Goal: Task Accomplishment & Management: Complete application form

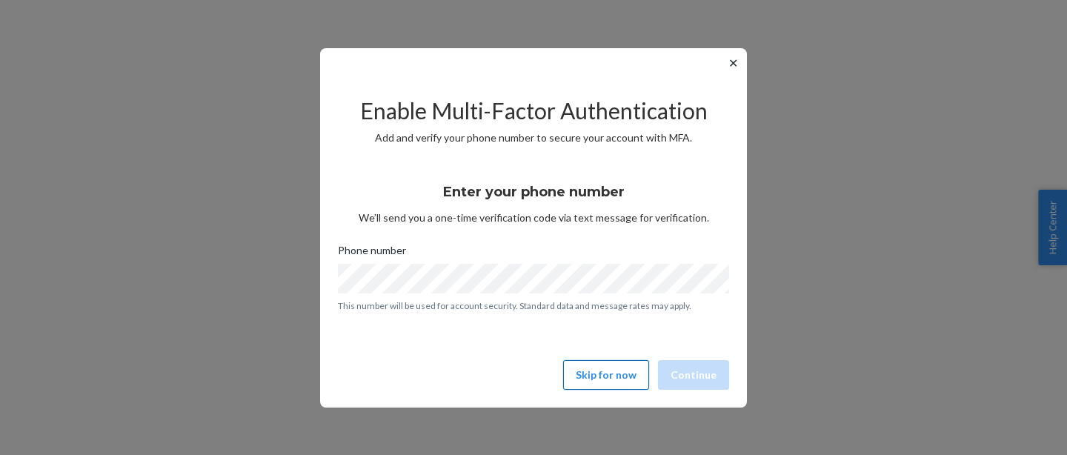
click at [628, 373] on button "Skip for now" at bounding box center [606, 375] width 86 height 30
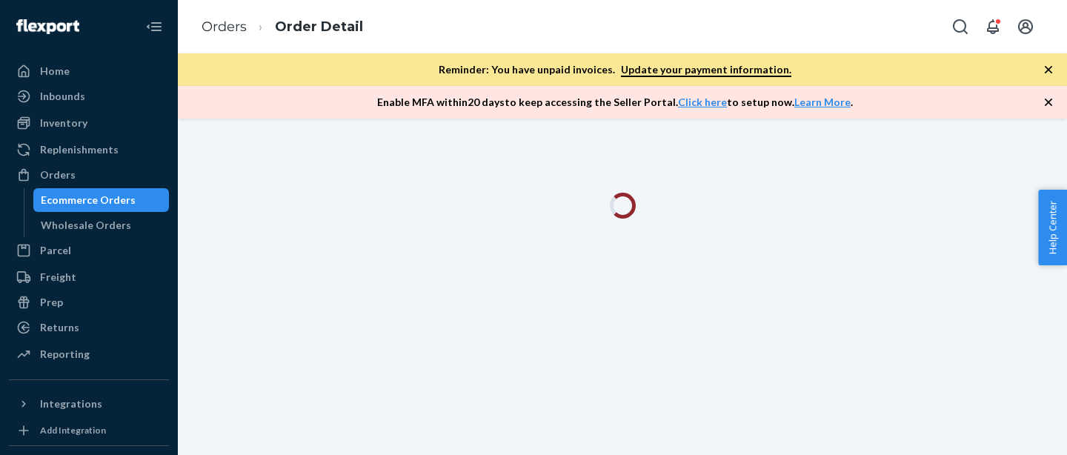
click at [82, 208] on div "Ecommerce Orders" at bounding box center [101, 200] width 133 height 21
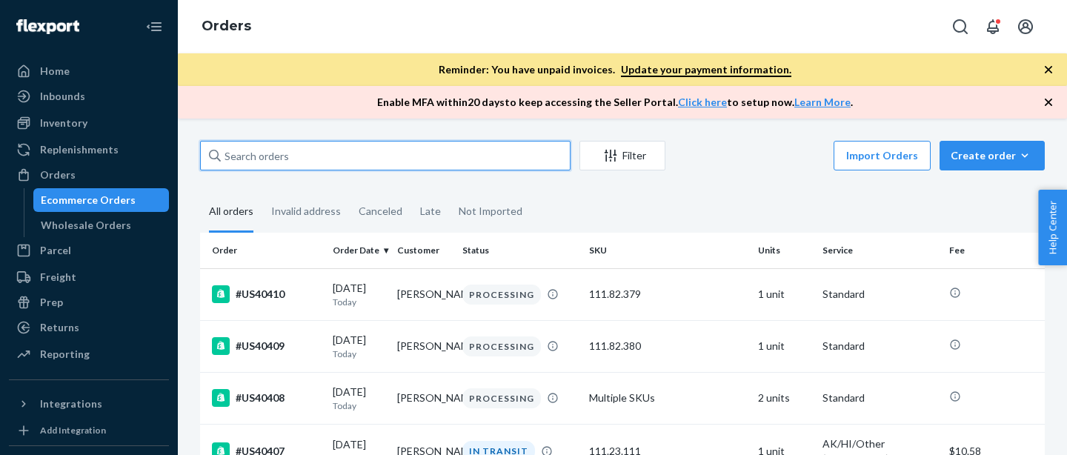
click at [442, 160] on input "text" at bounding box center [385, 156] width 370 height 30
paste input "#US40283"
type input "#US40283"
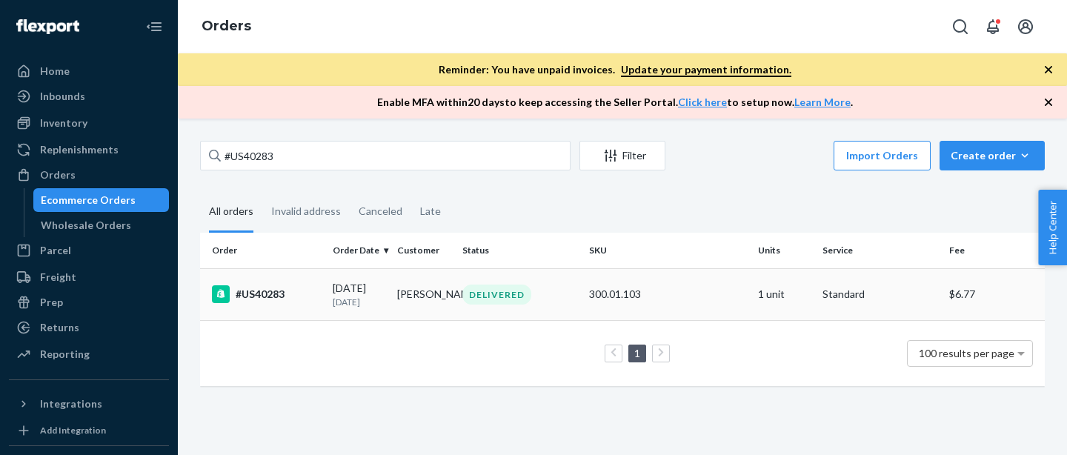
click at [445, 302] on td "[PERSON_NAME]" at bounding box center [423, 294] width 64 height 52
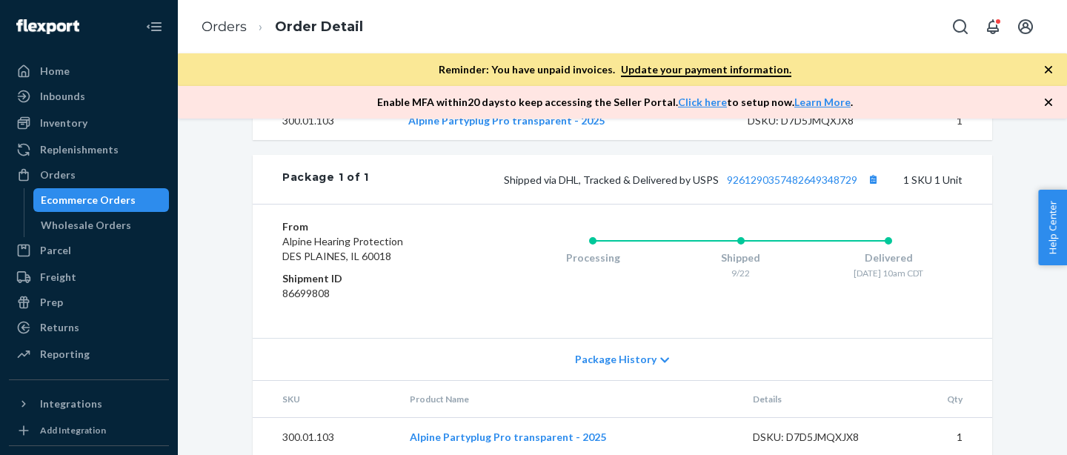
scroll to position [662, 0]
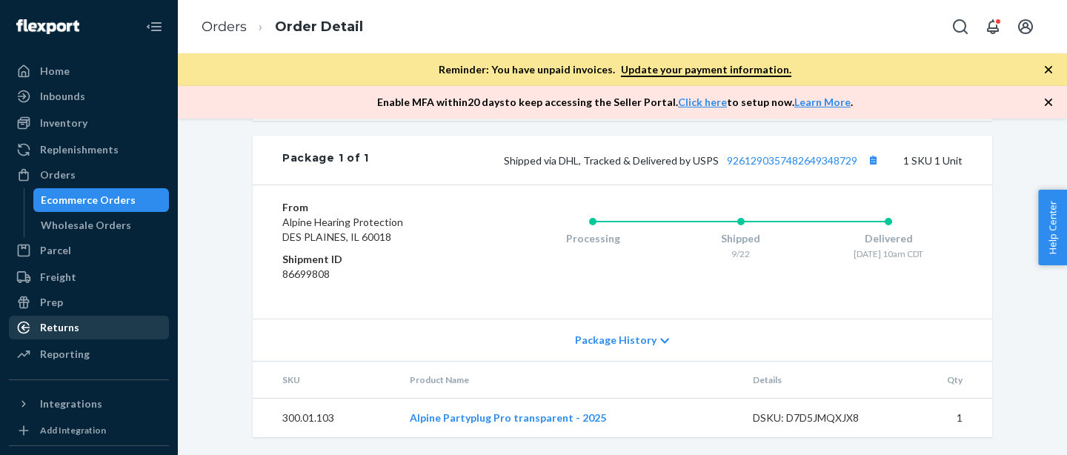
click at [110, 337] on div "Returns" at bounding box center [88, 327] width 157 height 21
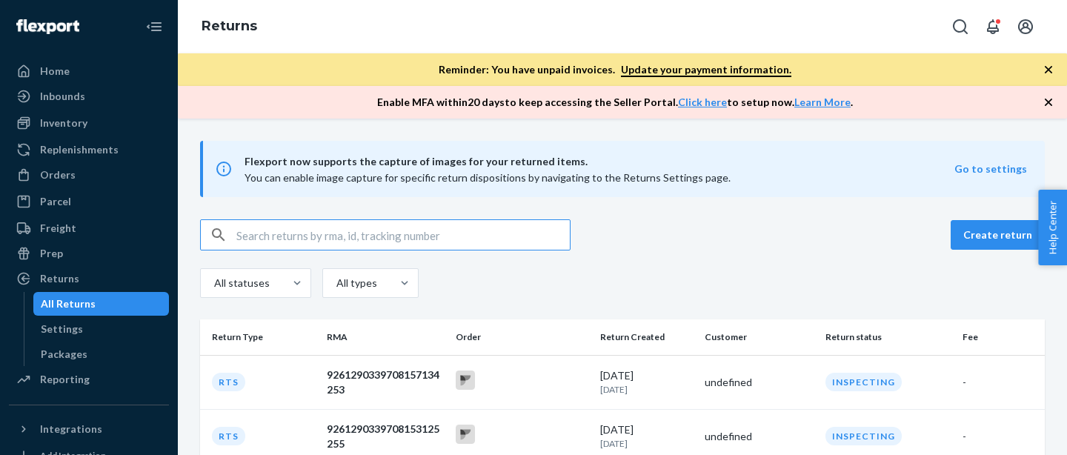
type input "#US40283"
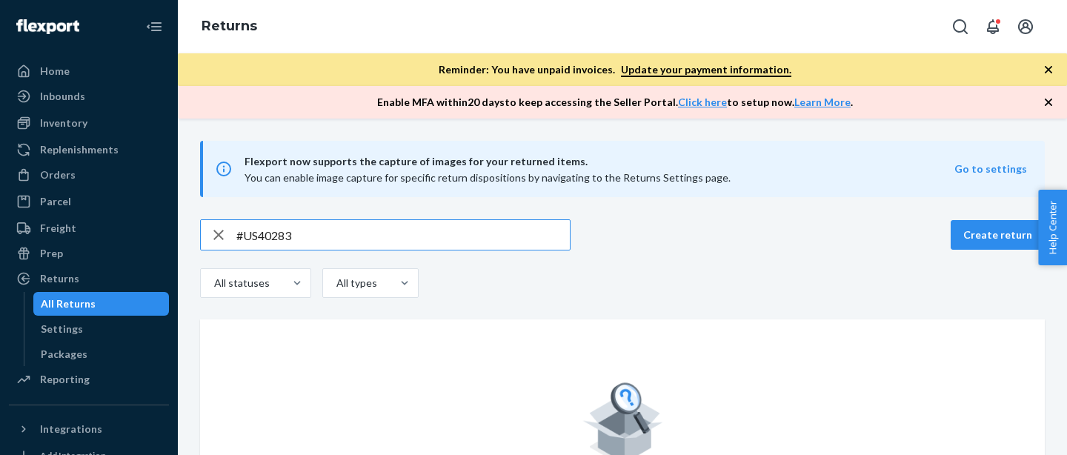
click at [309, 242] on input "#US40283" at bounding box center [402, 235] width 333 height 30
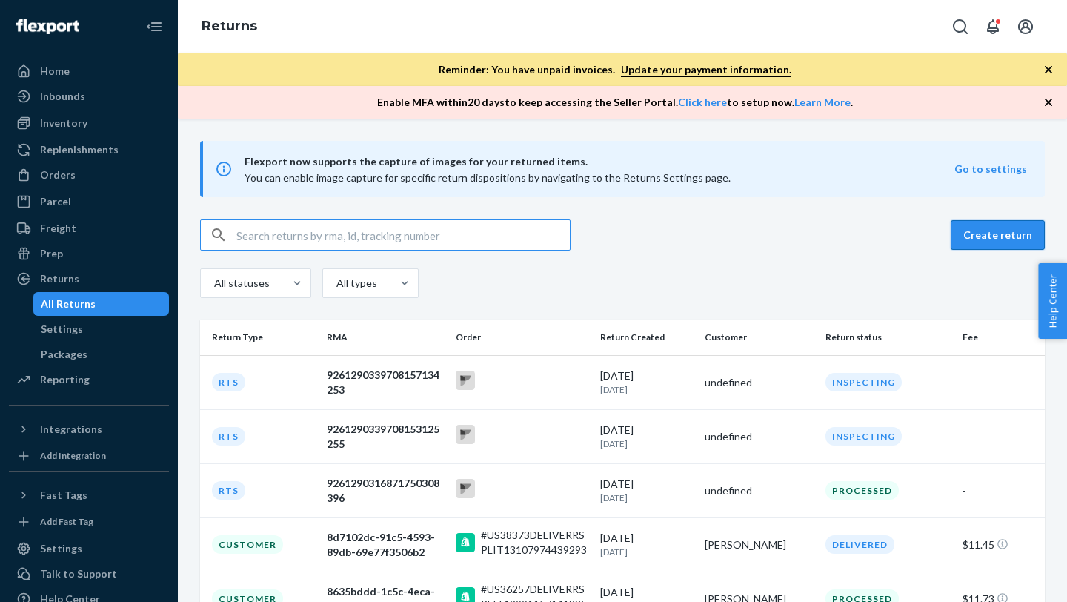
click at [1008, 240] on button "Create return" at bounding box center [998, 235] width 94 height 30
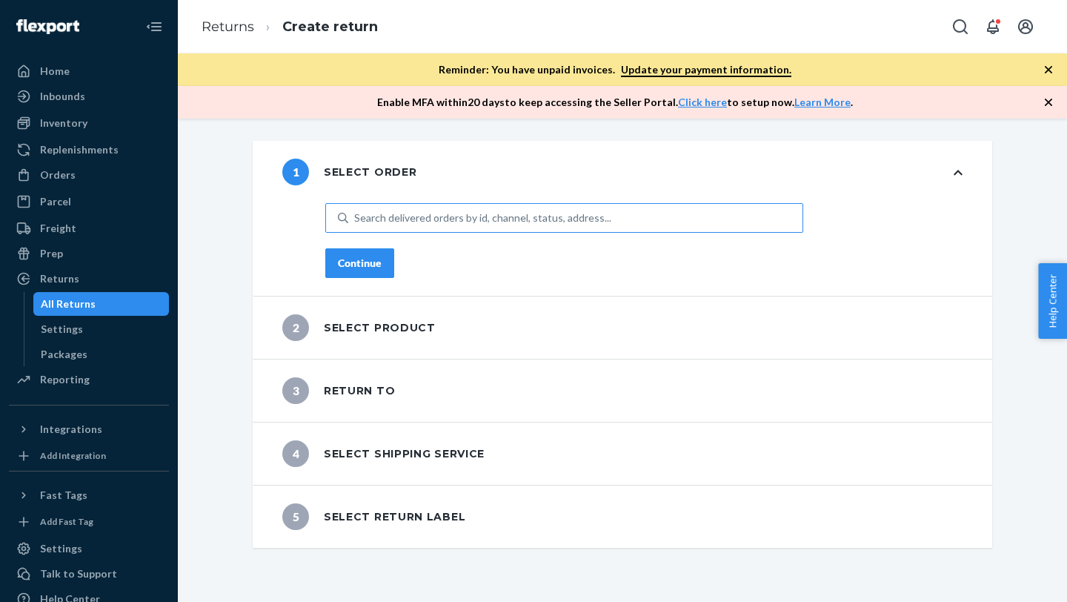
click at [393, 224] on div "Search delivered orders by id, channel, status, address..." at bounding box center [482, 217] width 257 height 15
click at [356, 224] on input "Search delivered orders by id, channel, status, address..." at bounding box center [354, 217] width 1 height 15
paste input "#US40283"
type input "#US40283"
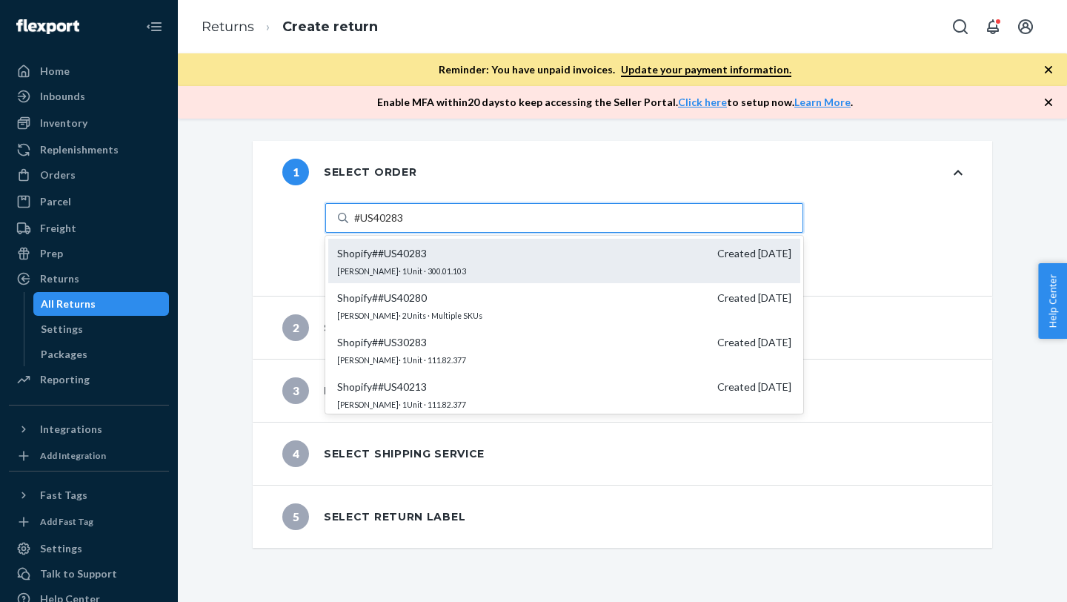
click at [365, 262] on div "Shopify # #US40283 Created 9/22/2025 MICHAEL PATRICK · 1 Unit · 300.01.103" at bounding box center [564, 261] width 472 height 44
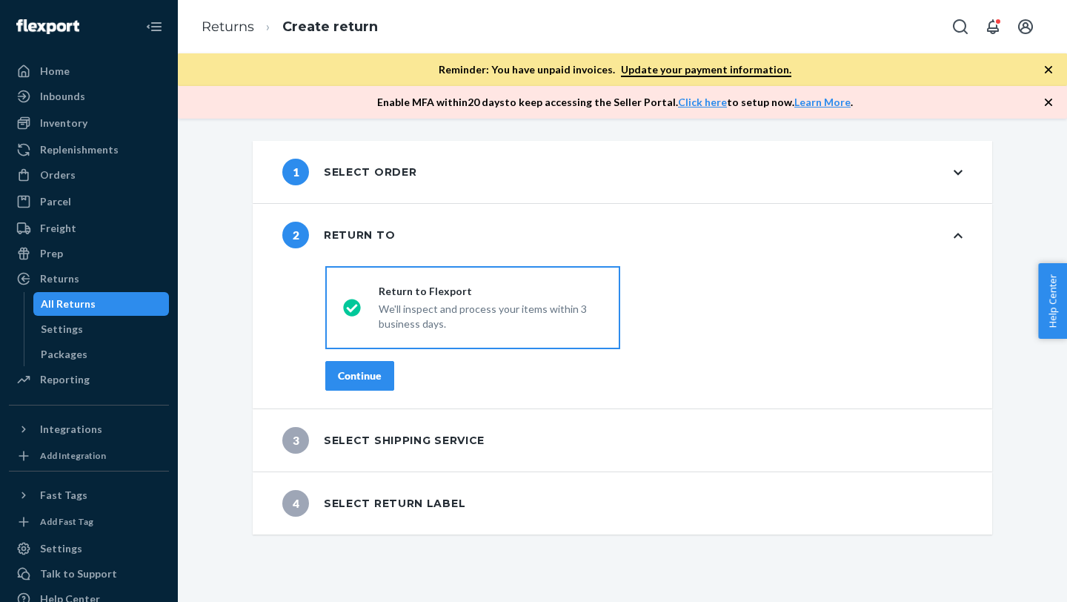
click at [341, 375] on div "Continue" at bounding box center [360, 375] width 44 height 15
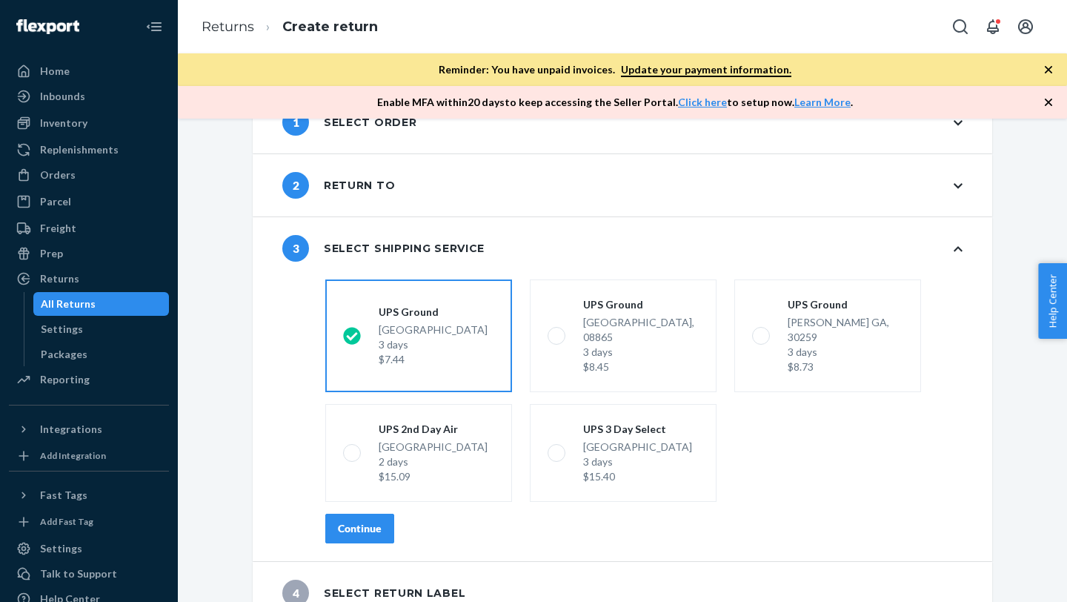
scroll to position [51, 0]
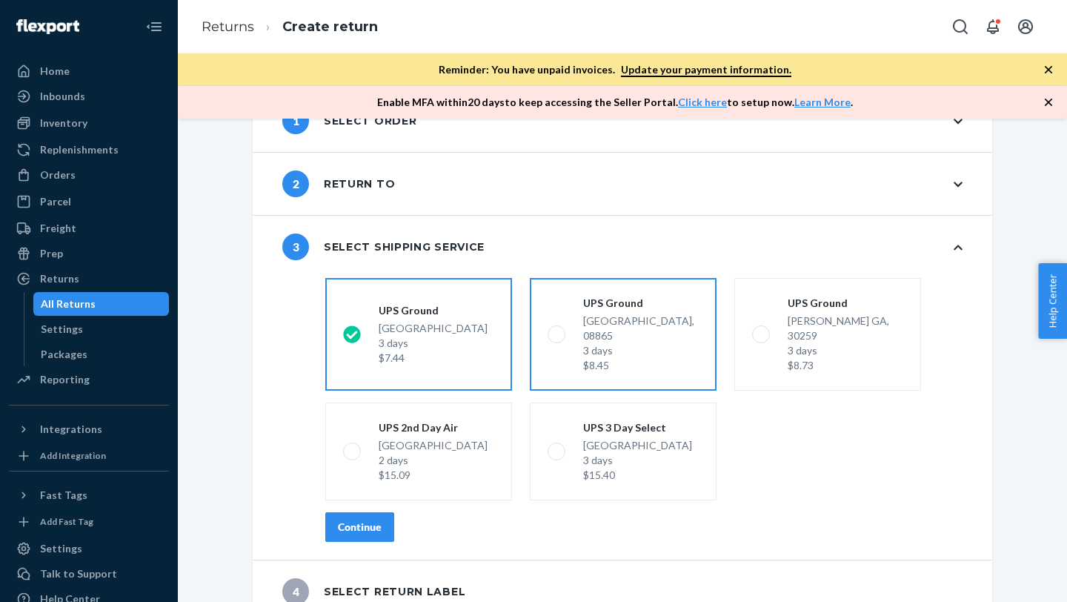
click at [655, 358] on div "$8.45" at bounding box center [641, 365] width 116 height 15
click at [557, 339] on input "UPS Ground Phillipsburg NJ, 08865 3 days $8.45" at bounding box center [553, 335] width 10 height 10
radio input "true"
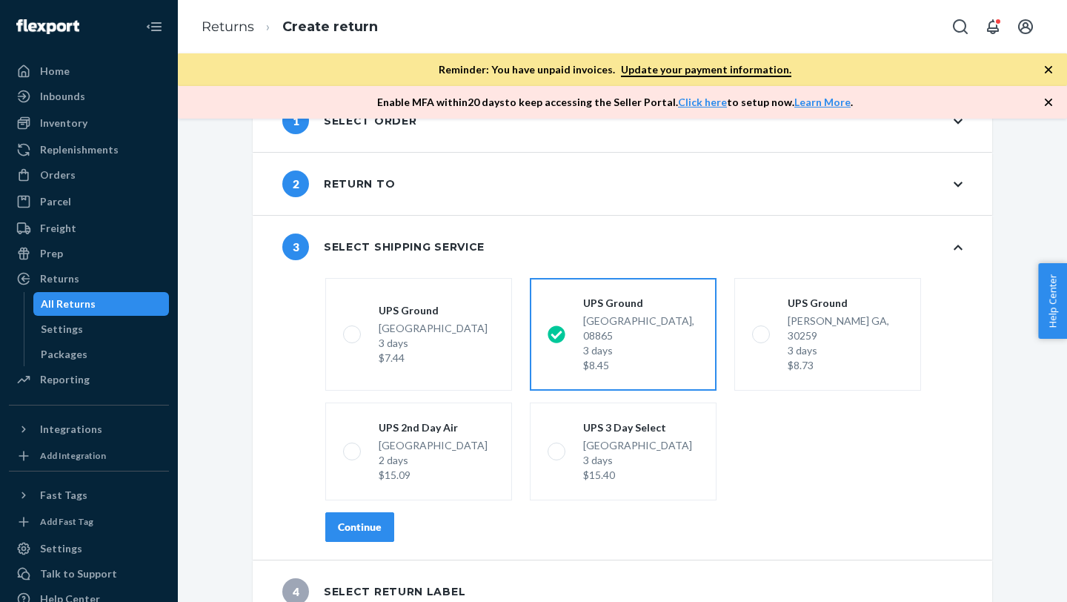
scroll to position [57, 0]
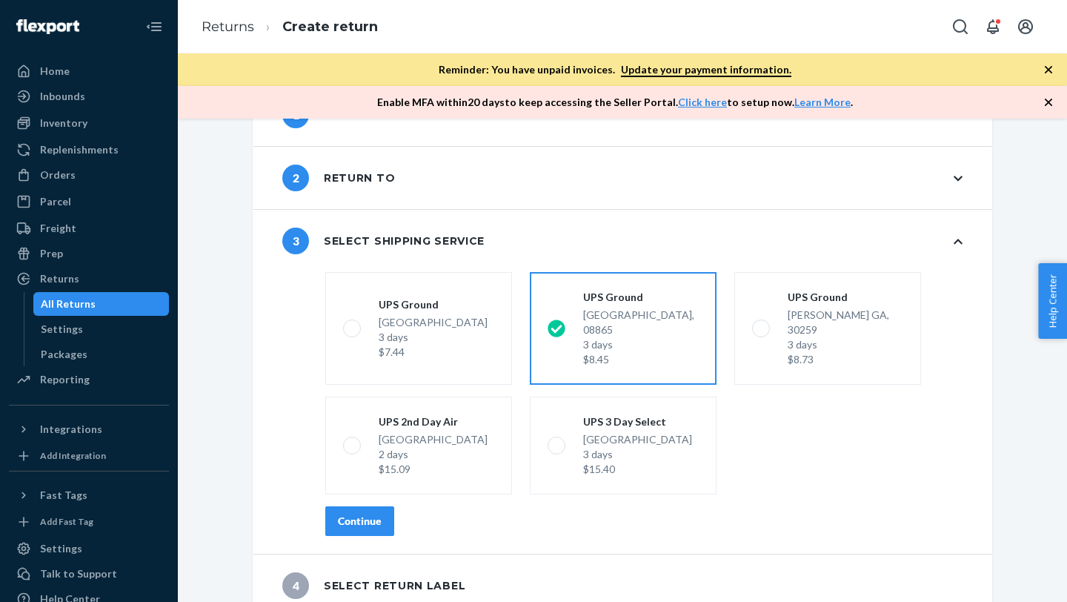
click at [363, 454] on div "Continue" at bounding box center [360, 520] width 44 height 15
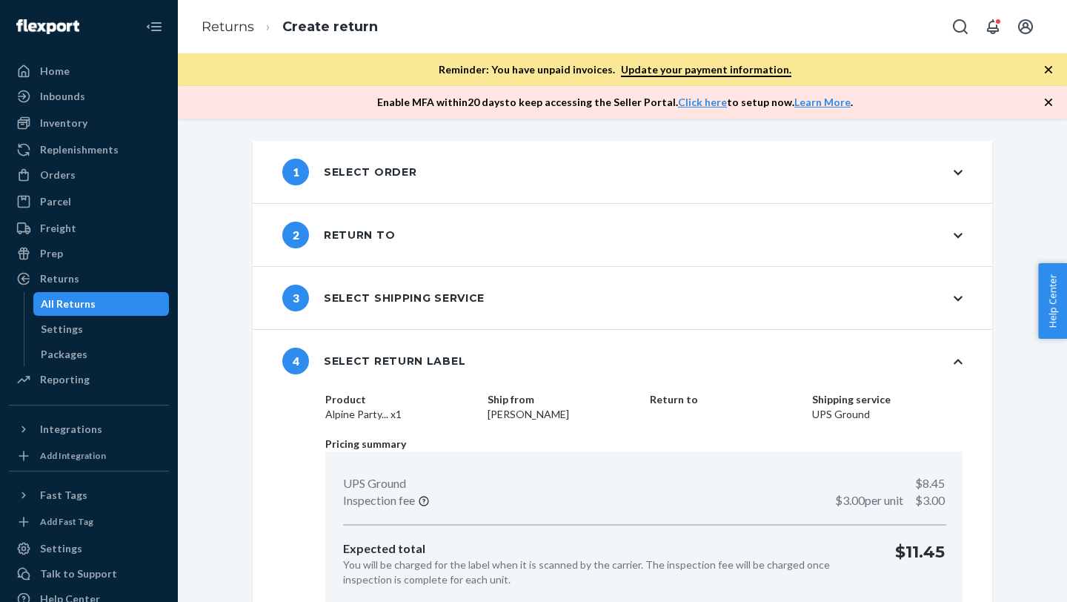
scroll to position [67, 0]
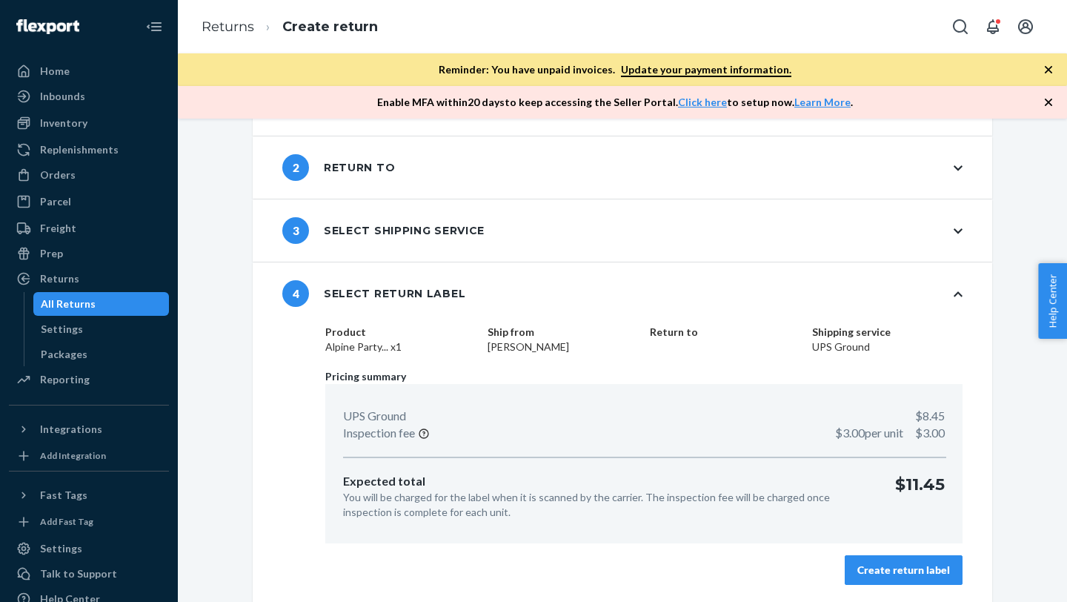
click at [869, 454] on div "Create return label" at bounding box center [903, 569] width 93 height 15
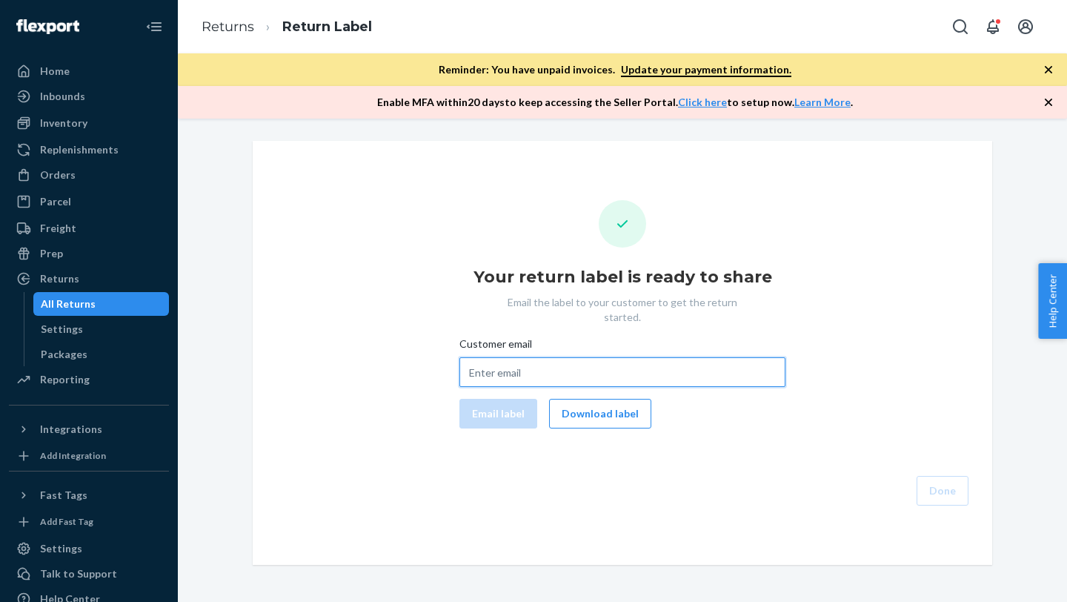
click at [641, 357] on input "Customer email" at bounding box center [622, 372] width 326 height 30
click at [614, 399] on button "Download label" at bounding box center [600, 414] width 102 height 30
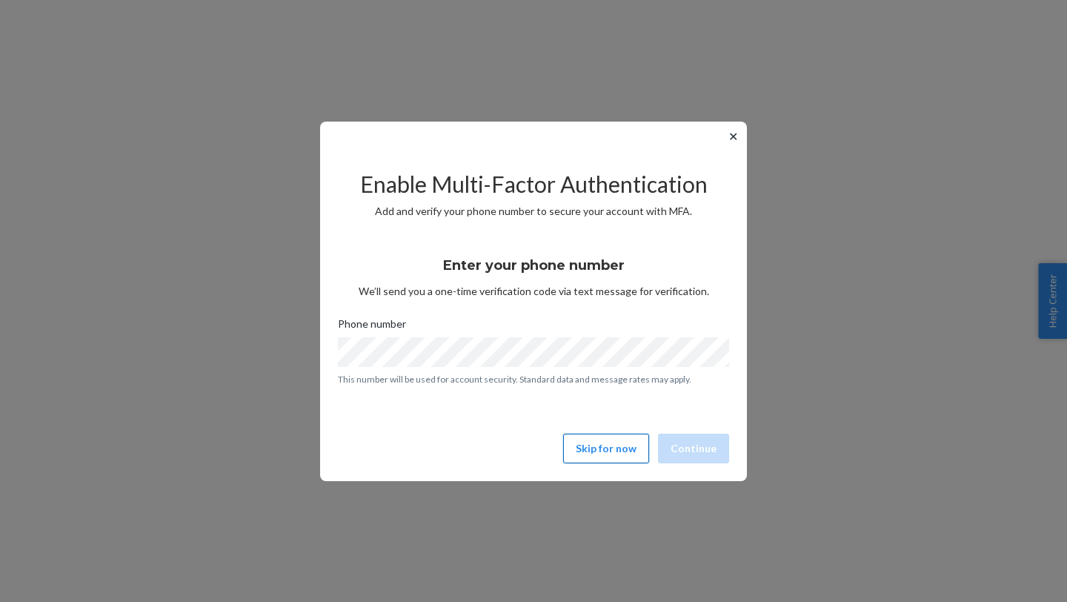
click at [595, 444] on button "Skip for now" at bounding box center [606, 448] width 86 height 30
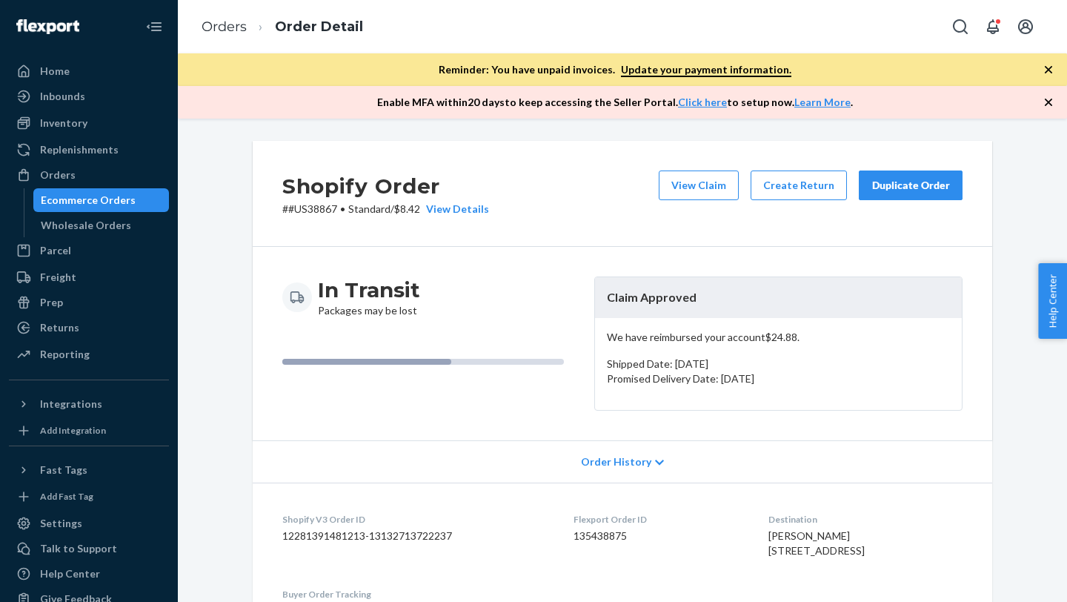
click at [90, 202] on div "Ecommerce Orders" at bounding box center [88, 200] width 95 height 15
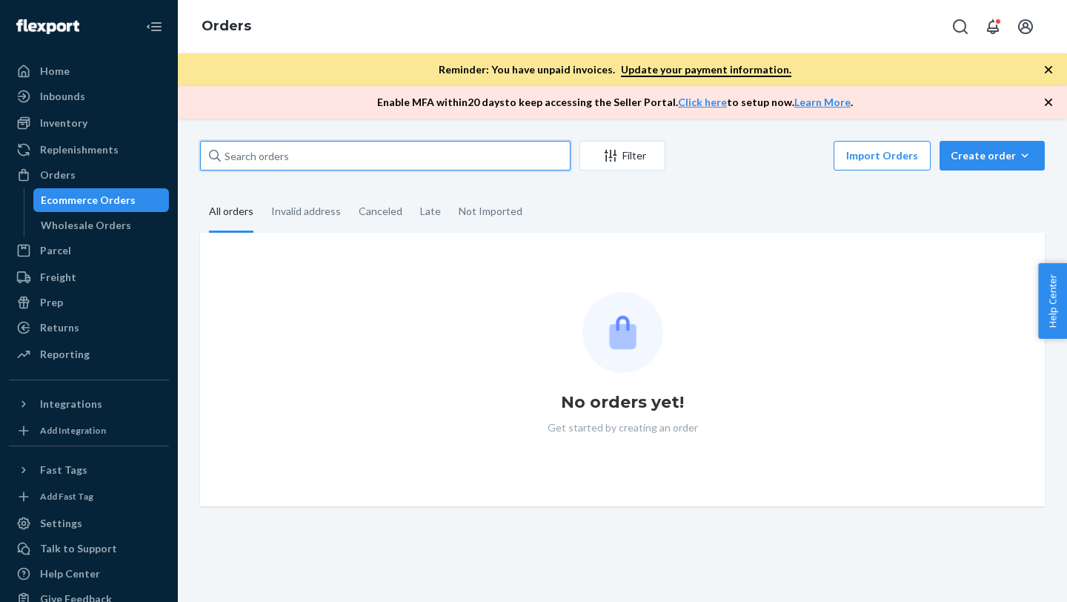
click at [250, 162] on input "text" at bounding box center [385, 156] width 370 height 30
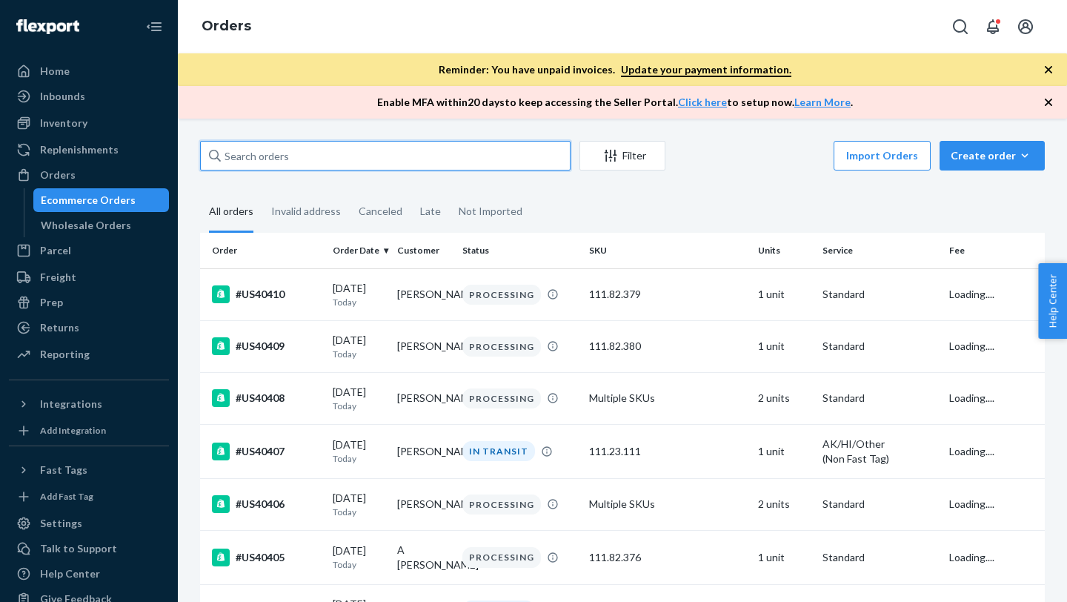
paste input "#US40283"
type input "#US40283"
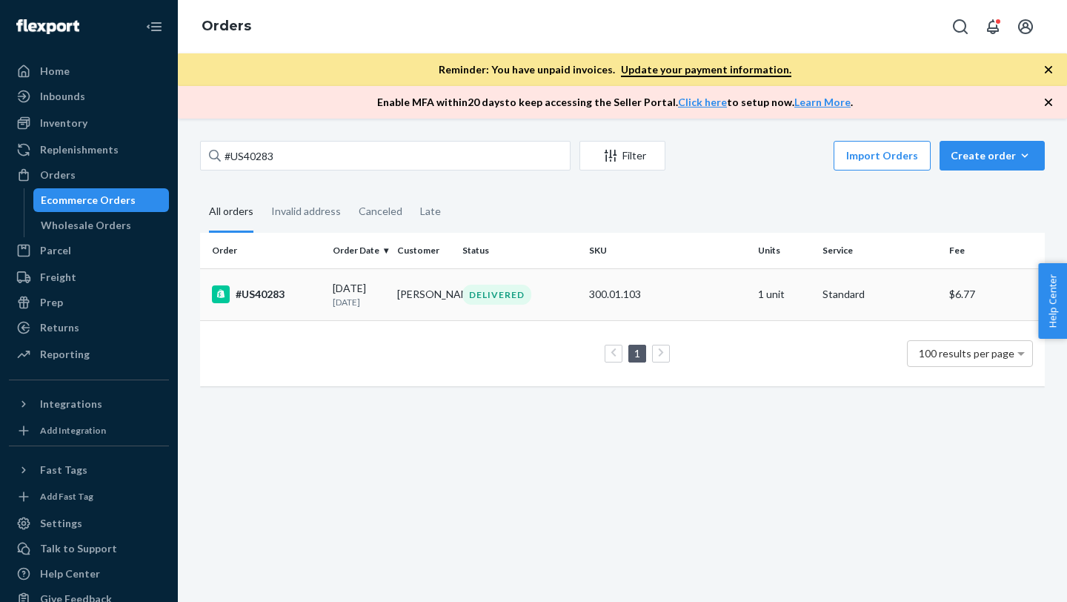
click at [427, 312] on td "[PERSON_NAME]" at bounding box center [423, 294] width 64 height 52
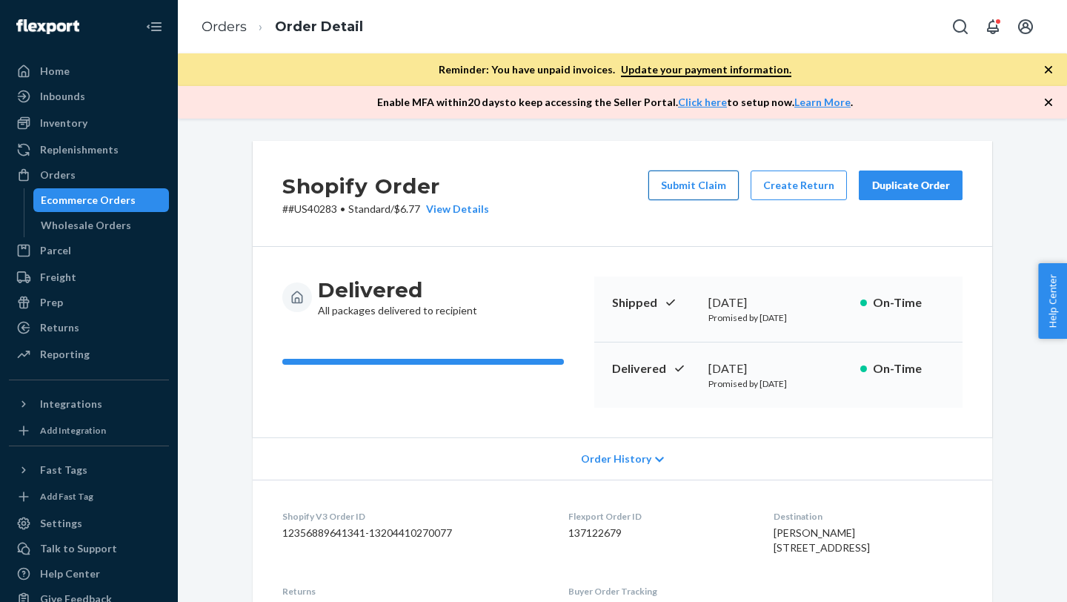
click at [714, 187] on button "Submit Claim" at bounding box center [693, 185] width 90 height 30
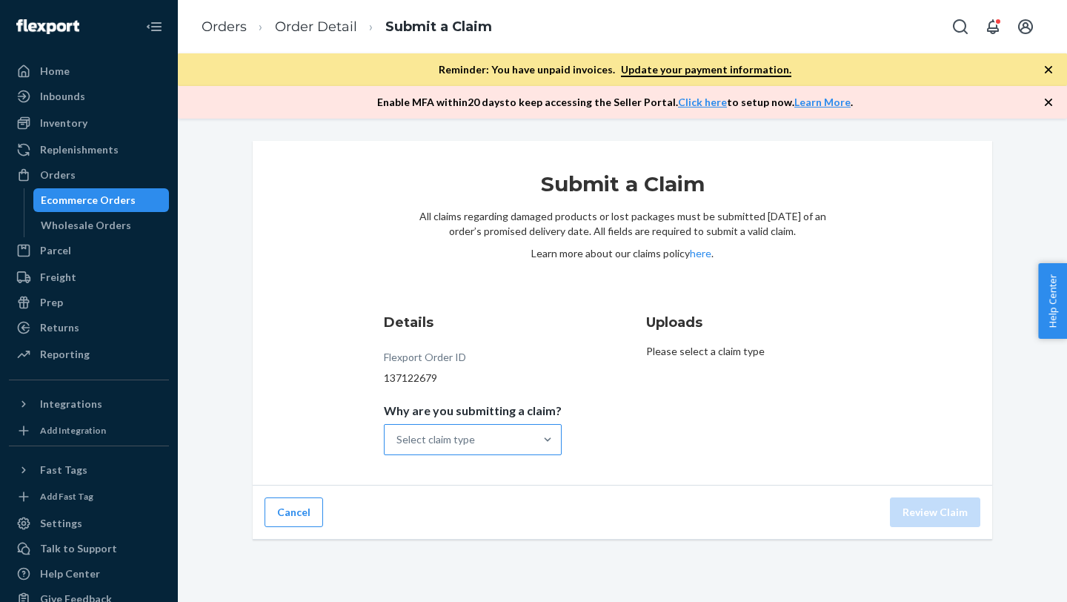
click at [496, 442] on div "Select claim type" at bounding box center [460, 440] width 150 height 30
click at [398, 442] on input "Why are you submitting a claim? Select claim type" at bounding box center [396, 439] width 1 height 15
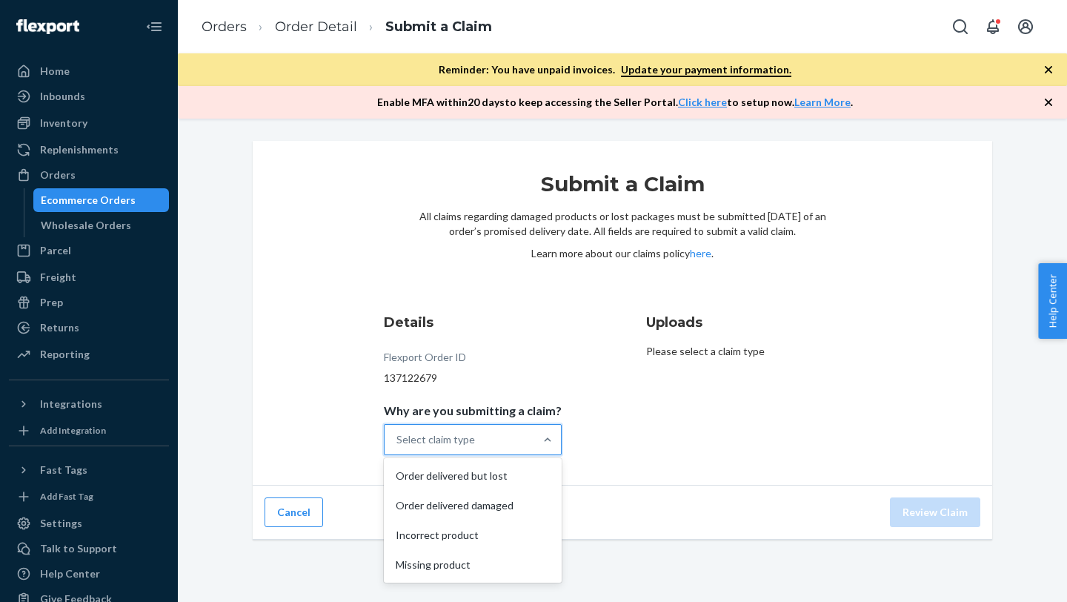
click at [499, 426] on div "Select claim type" at bounding box center [460, 440] width 150 height 30
click at [398, 432] on input "Why are you submitting a claim? option Order delivered but lost focused, 1 of 4…" at bounding box center [396, 439] width 1 height 15
click at [484, 479] on div "Order delivered but lost" at bounding box center [473, 476] width 172 height 30
click at [398, 447] on input "Why are you submitting a claim? option Order delivered but lost focused, 1 of 4…" at bounding box center [396, 439] width 1 height 15
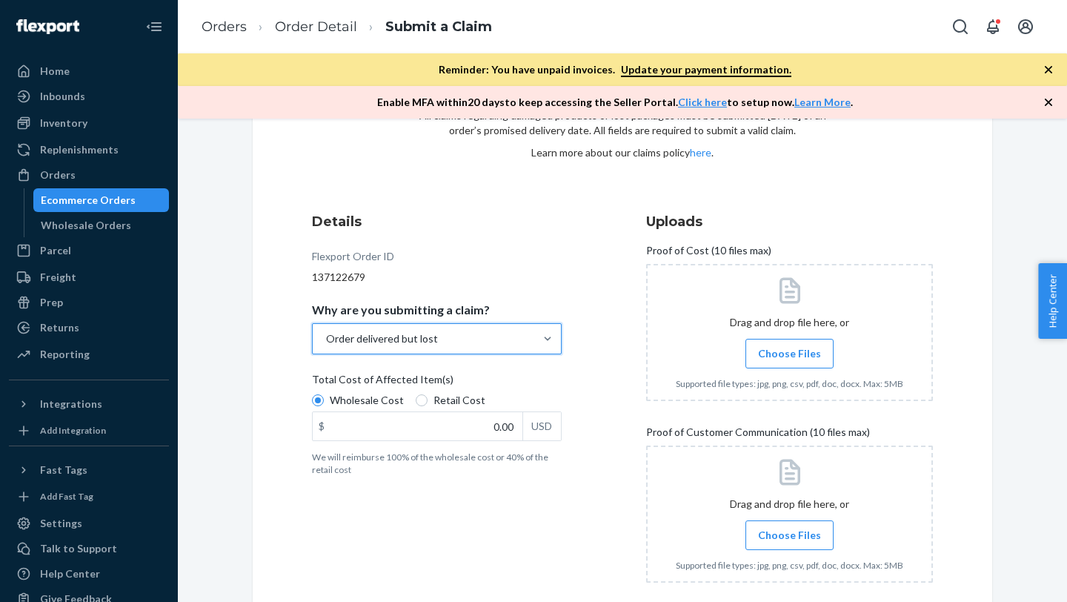
scroll to position [103, 0]
click at [426, 402] on label "Retail Cost" at bounding box center [451, 397] width 70 height 15
click at [426, 402] on input "Retail Cost" at bounding box center [422, 398] width 12 height 12
radio input "true"
radio input "false"
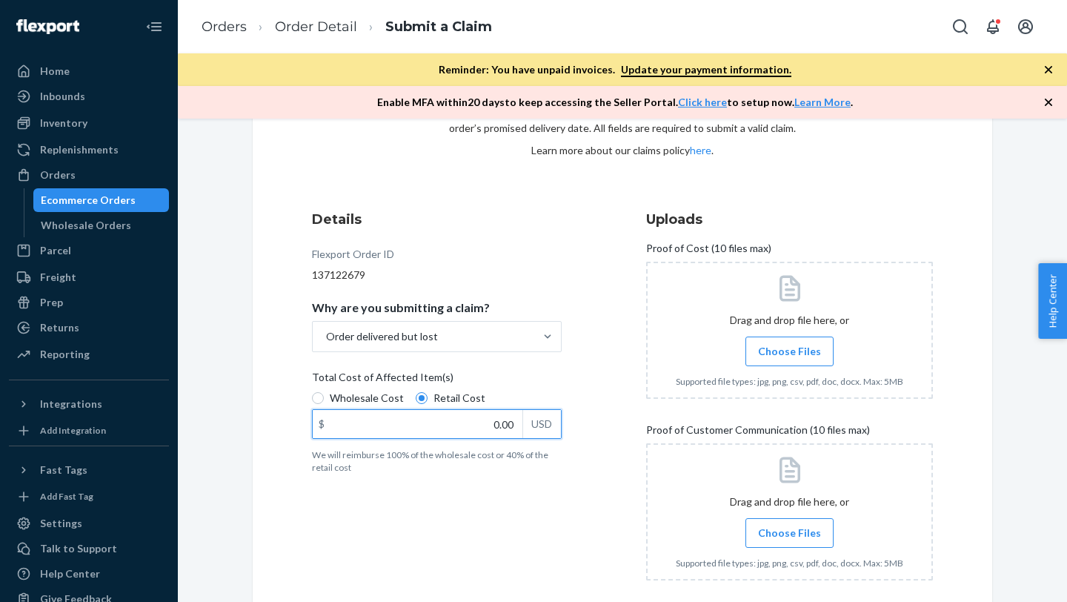
click at [485, 432] on input "0.00" at bounding box center [418, 424] width 210 height 28
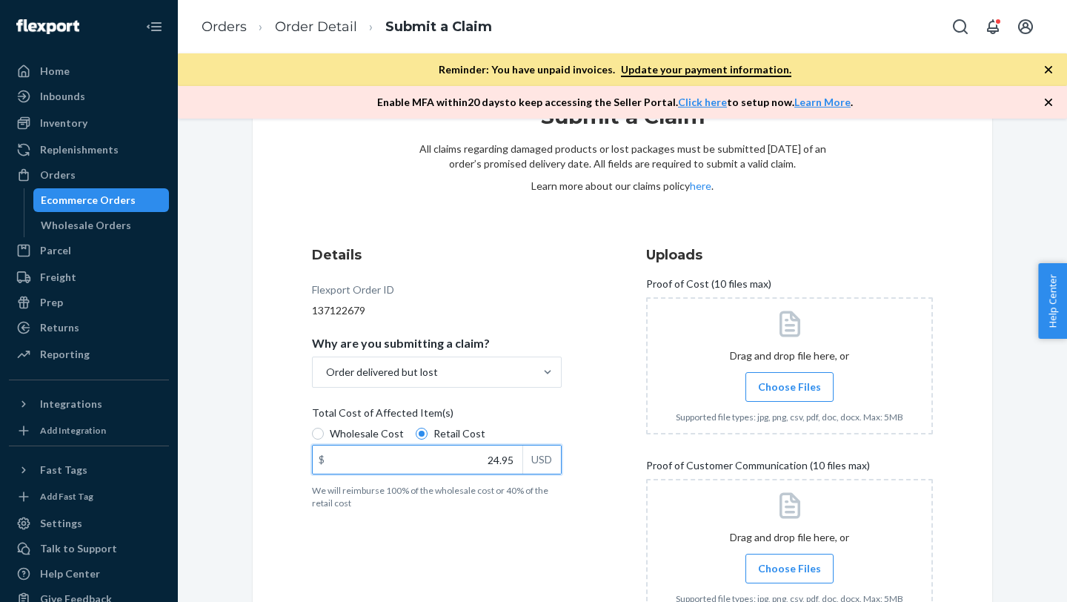
scroll to position [81, 0]
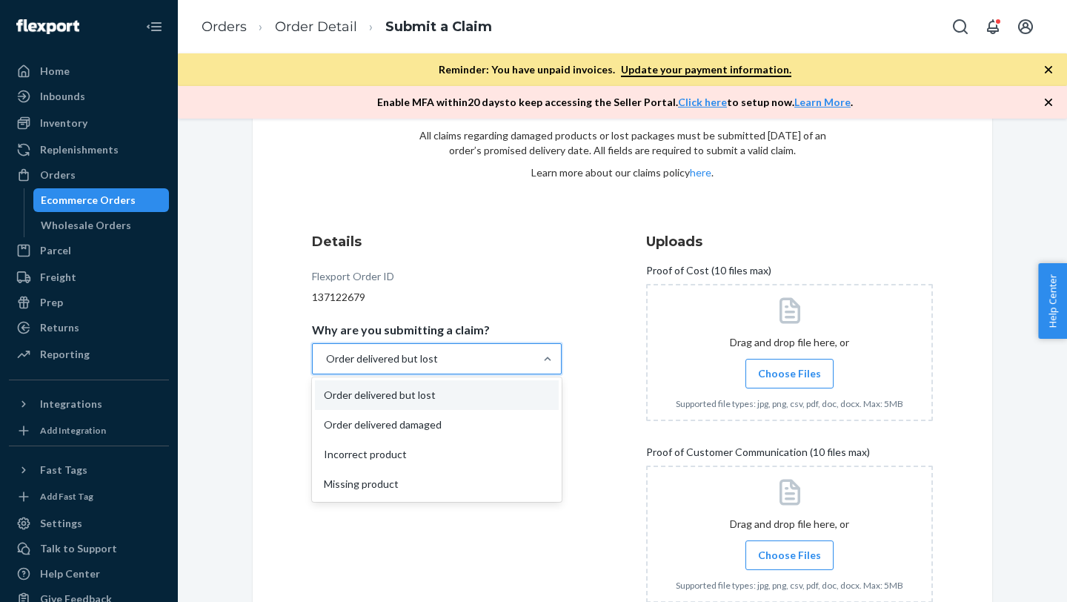
click at [476, 355] on div "Order delivered but lost" at bounding box center [424, 359] width 222 height 30
click at [326, 355] on input "Why are you submitting a claim? option Order delivered but lost, selected. opti…" at bounding box center [325, 358] width 1 height 15
click at [447, 459] on div "Incorrect product" at bounding box center [437, 454] width 244 height 30
click at [326, 366] on input "Why are you submitting a claim? option Order delivered but lost, selected. opti…" at bounding box center [325, 358] width 1 height 15
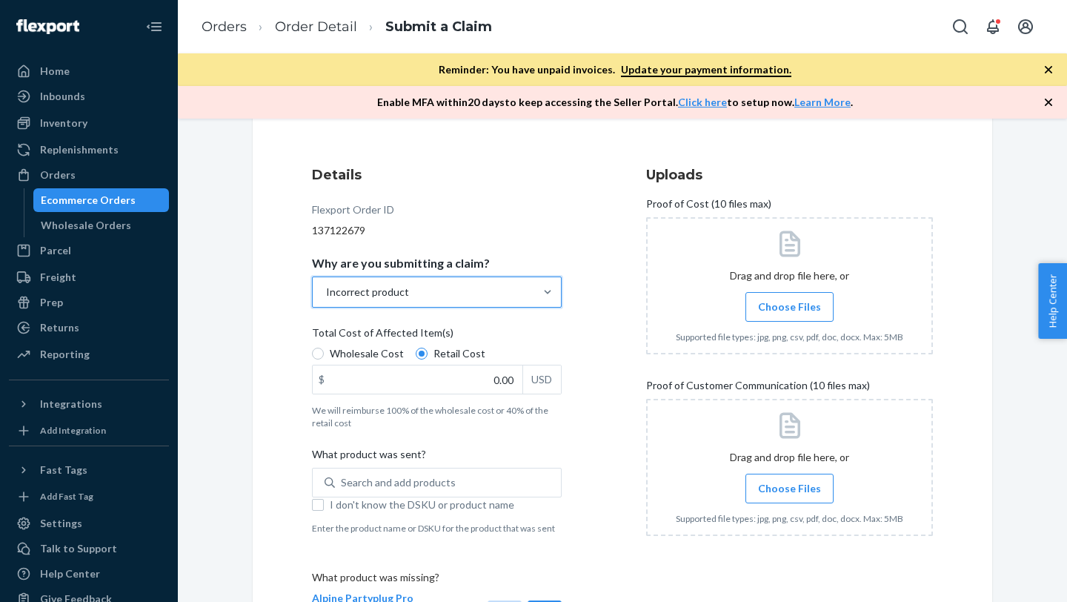
scroll to position [148, 0]
click at [479, 285] on div "Incorrect product" at bounding box center [424, 291] width 222 height 30
click at [326, 285] on input "Why are you submitting a claim? option Incorrect product, selected. 0 results a…" at bounding box center [325, 291] width 1 height 15
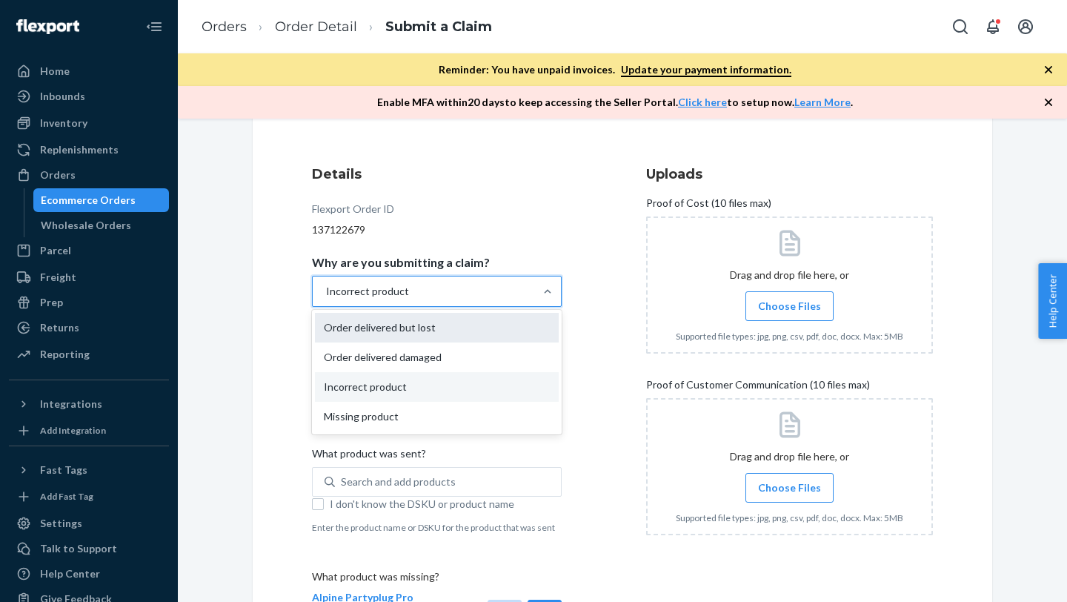
click at [465, 333] on div "Order delivered but lost" at bounding box center [437, 328] width 244 height 30
click at [326, 299] on input "Why are you submitting a claim? option Incorrect product, selected. option Orde…" at bounding box center [325, 291] width 1 height 15
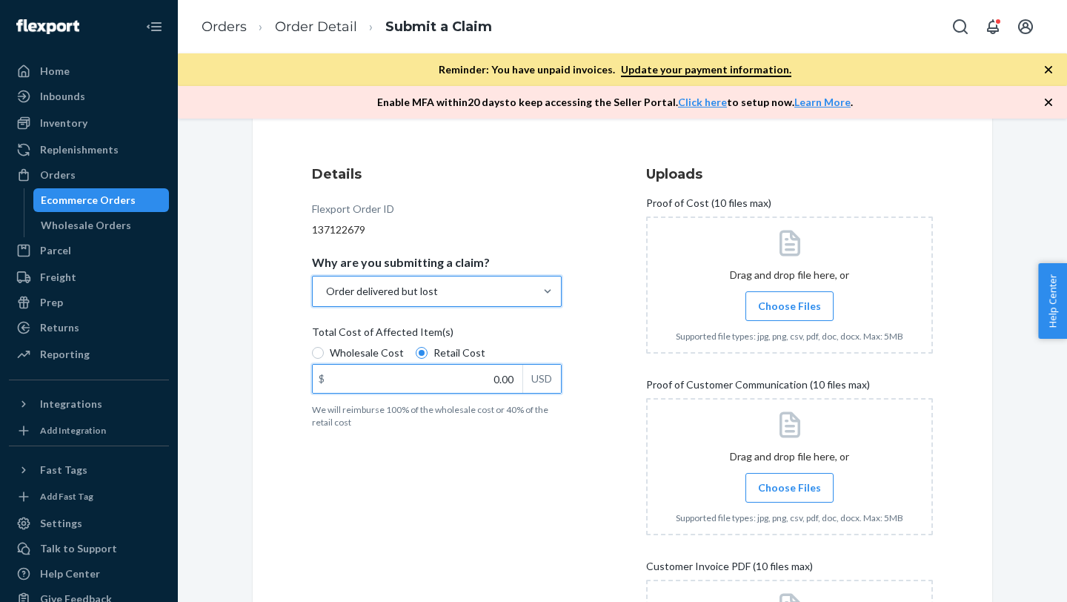
click at [508, 375] on input "0.00" at bounding box center [418, 379] width 210 height 28
type input "24.95"
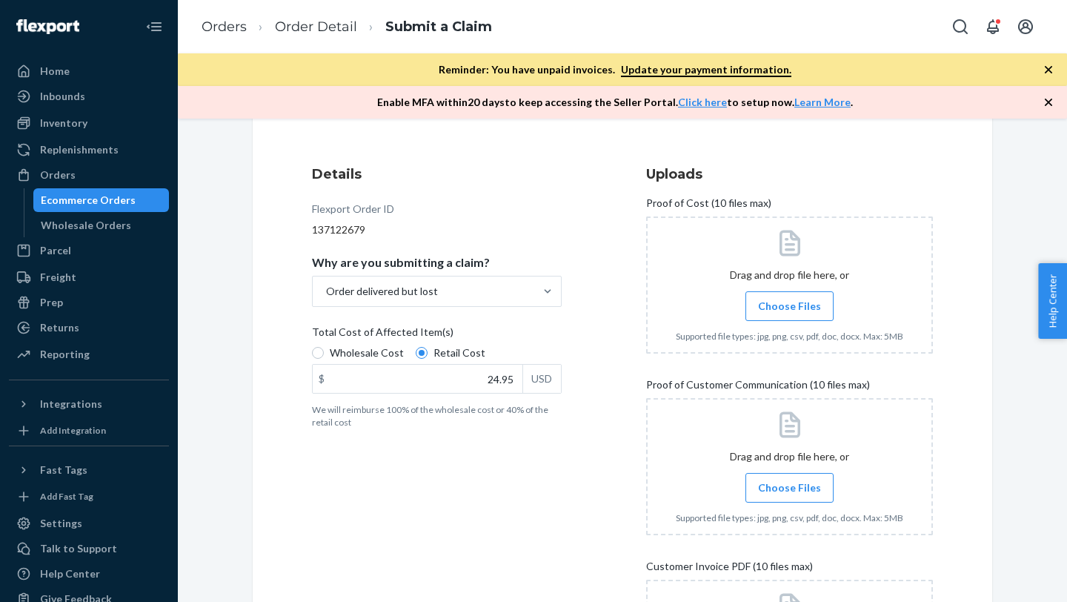
click at [585, 462] on div "Details Flexport Order ID 137122679 Why are you submitting a claim? Order deliv…" at bounding box center [455, 456] width 287 height 600
click at [784, 307] on span "Choose Files" at bounding box center [789, 306] width 63 height 15
click at [789, 307] on input "Choose Files" at bounding box center [789, 306] width 1 height 16
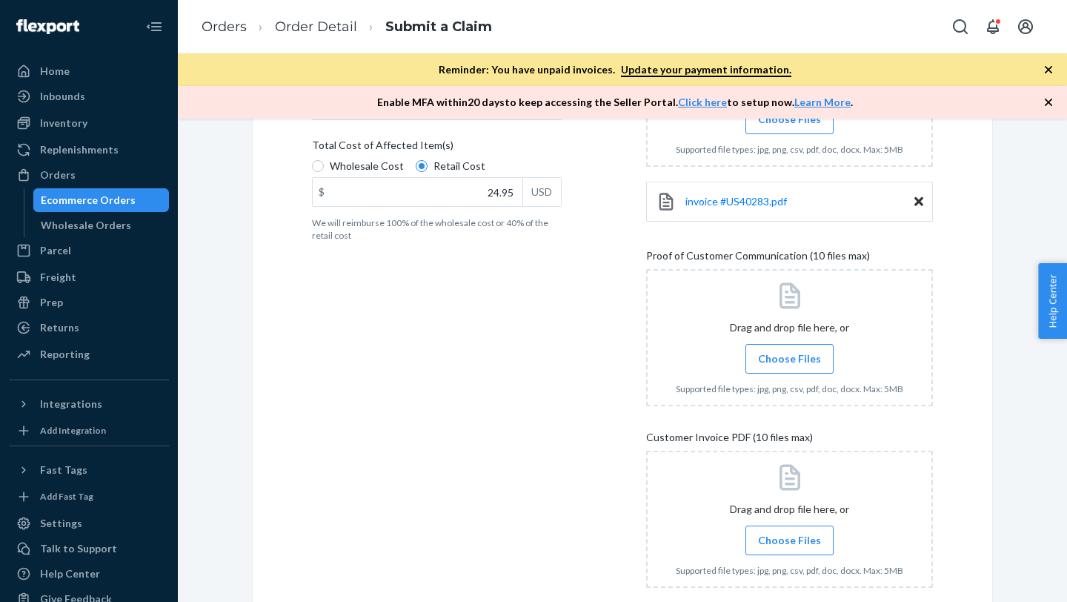
scroll to position [338, 0]
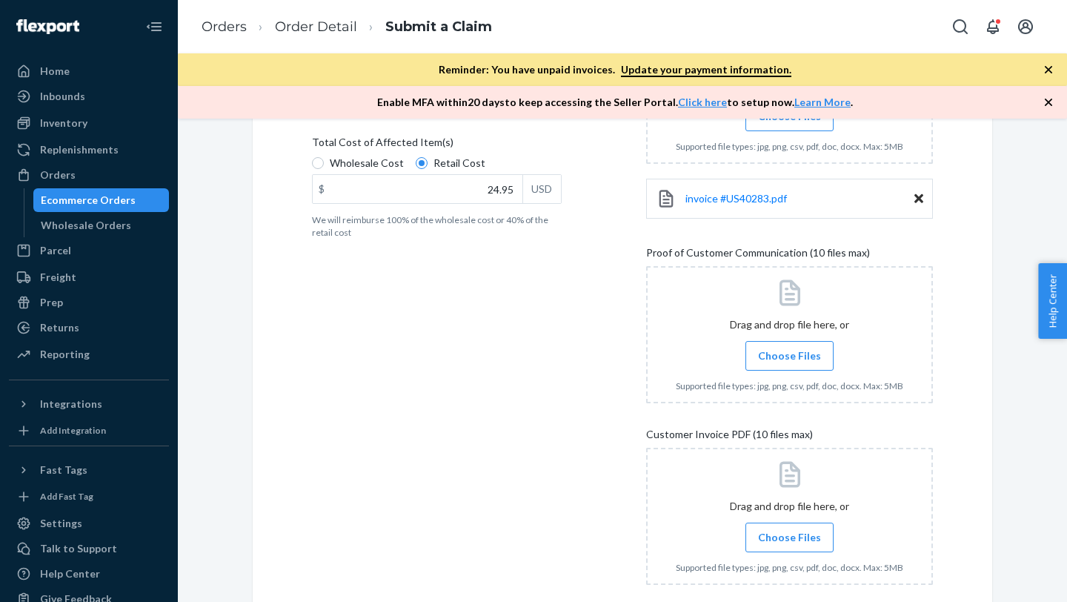
click at [779, 358] on span "Choose Files" at bounding box center [789, 355] width 63 height 15
click at [789, 358] on input "Choose Files" at bounding box center [789, 355] width 1 height 16
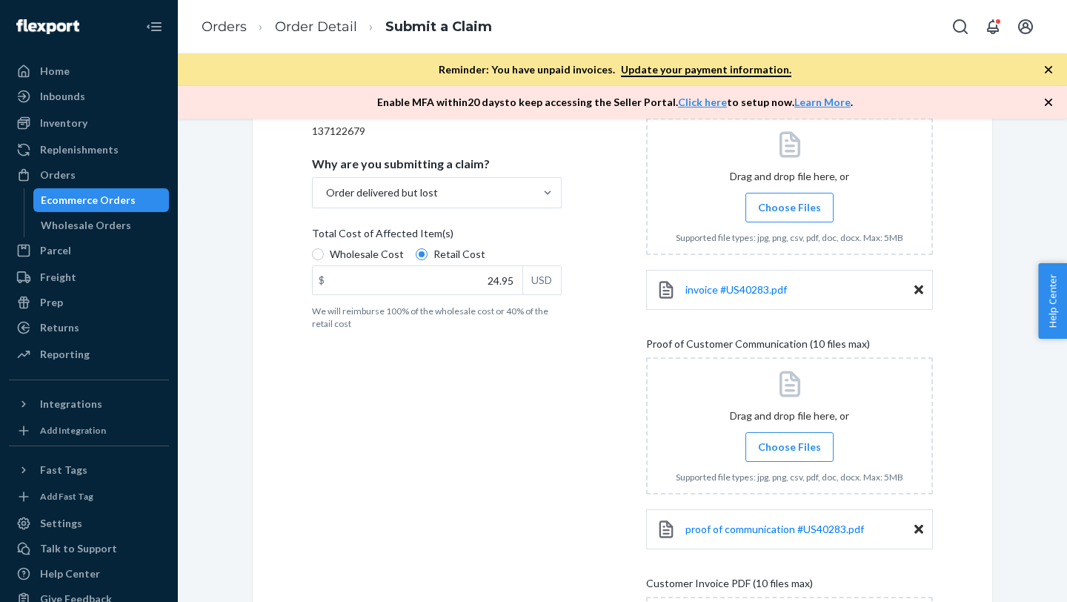
scroll to position [493, 0]
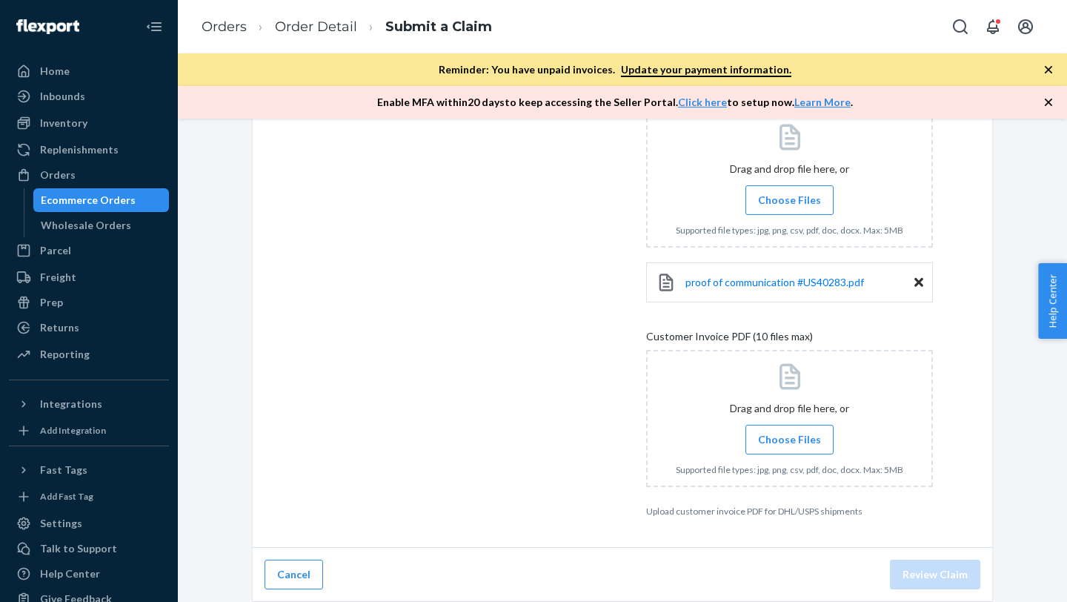
click at [781, 446] on span "Choose Files" at bounding box center [789, 439] width 63 height 15
click at [789, 446] on input "Choose Files" at bounding box center [789, 439] width 1 height 16
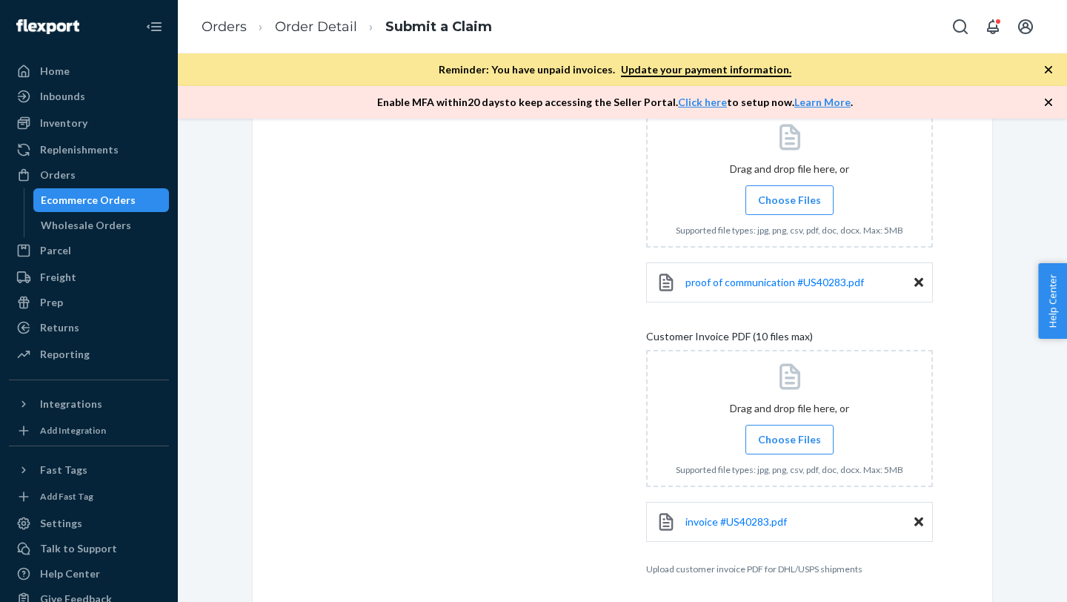
scroll to position [551, 0]
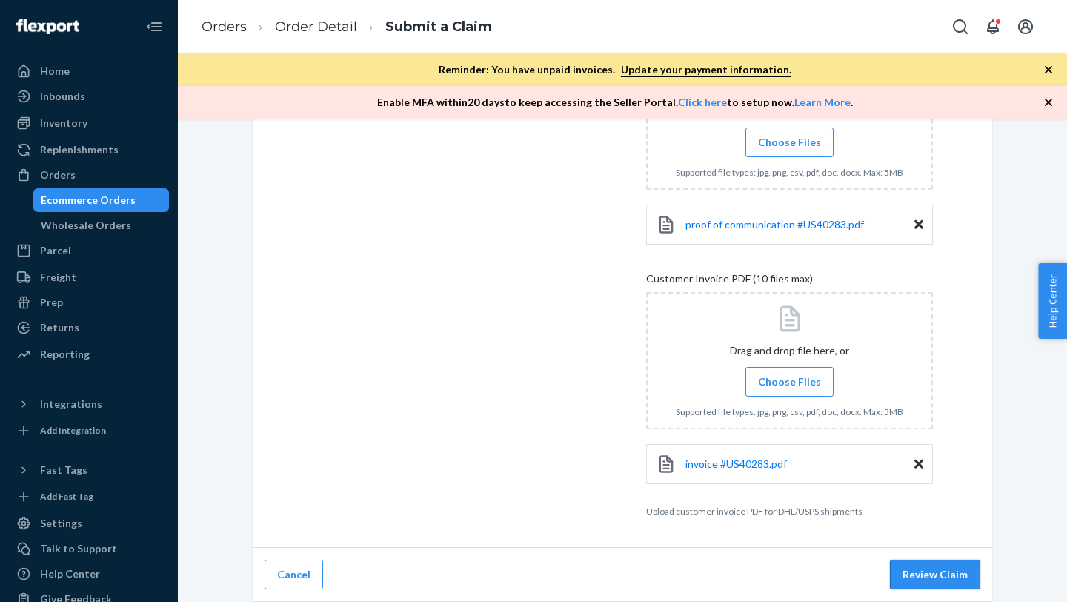
click at [903, 566] on button "Review Claim" at bounding box center [935, 574] width 90 height 30
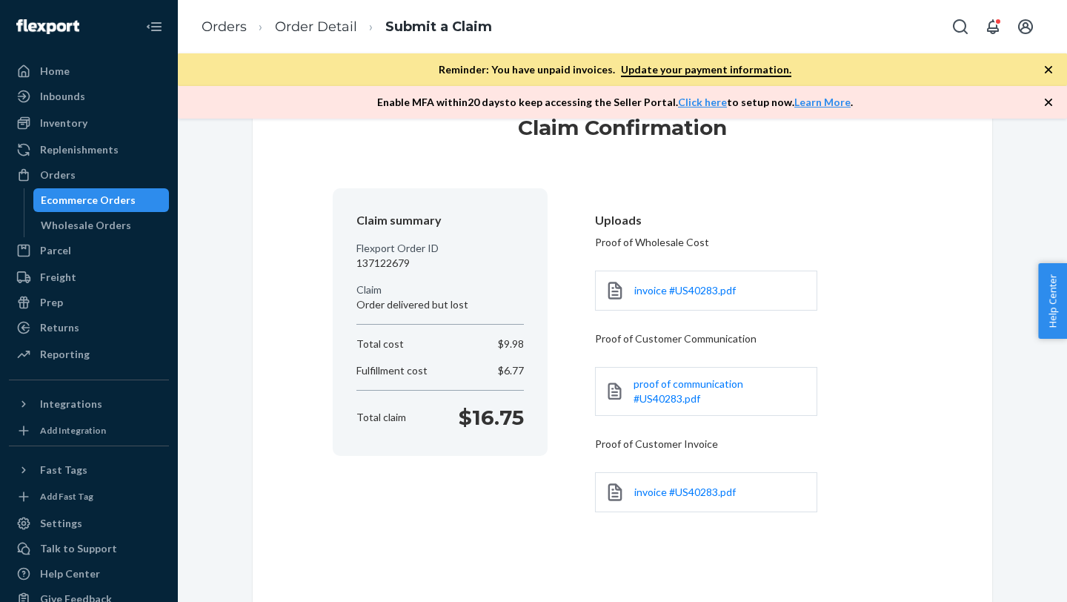
scroll to position [125, 0]
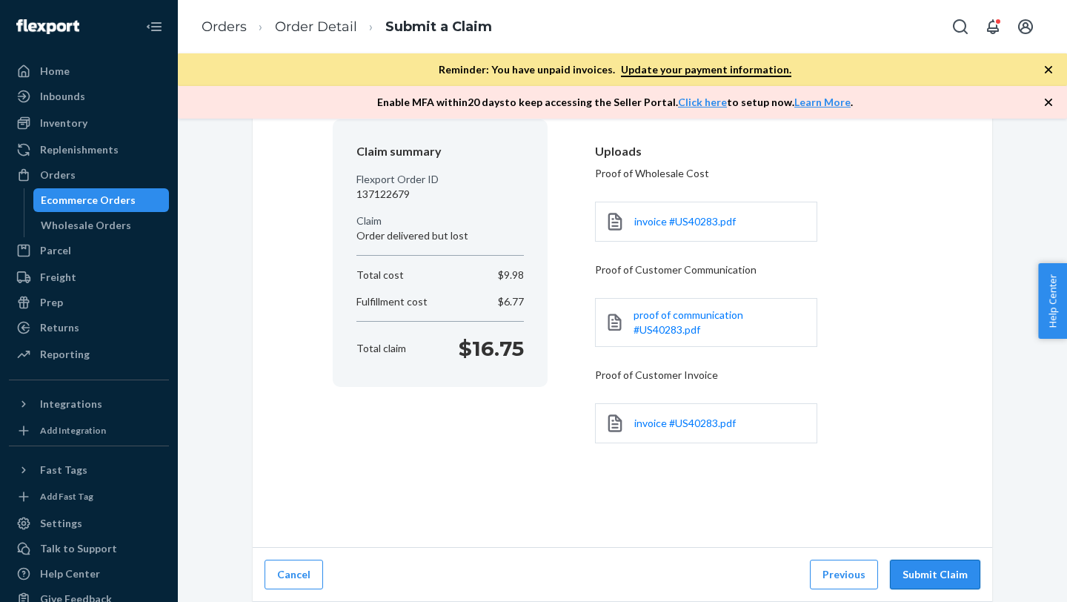
click at [910, 583] on button "Submit Claim" at bounding box center [935, 574] width 90 height 30
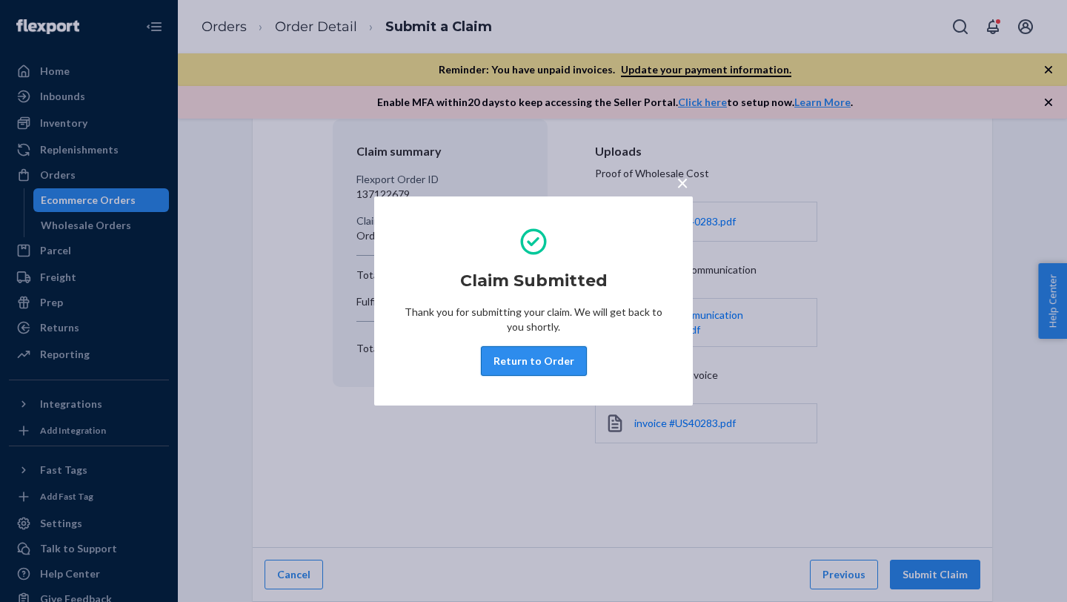
click at [542, 362] on button "Return to Order" at bounding box center [534, 361] width 106 height 30
